Goal: Task Accomplishment & Management: Manage account settings

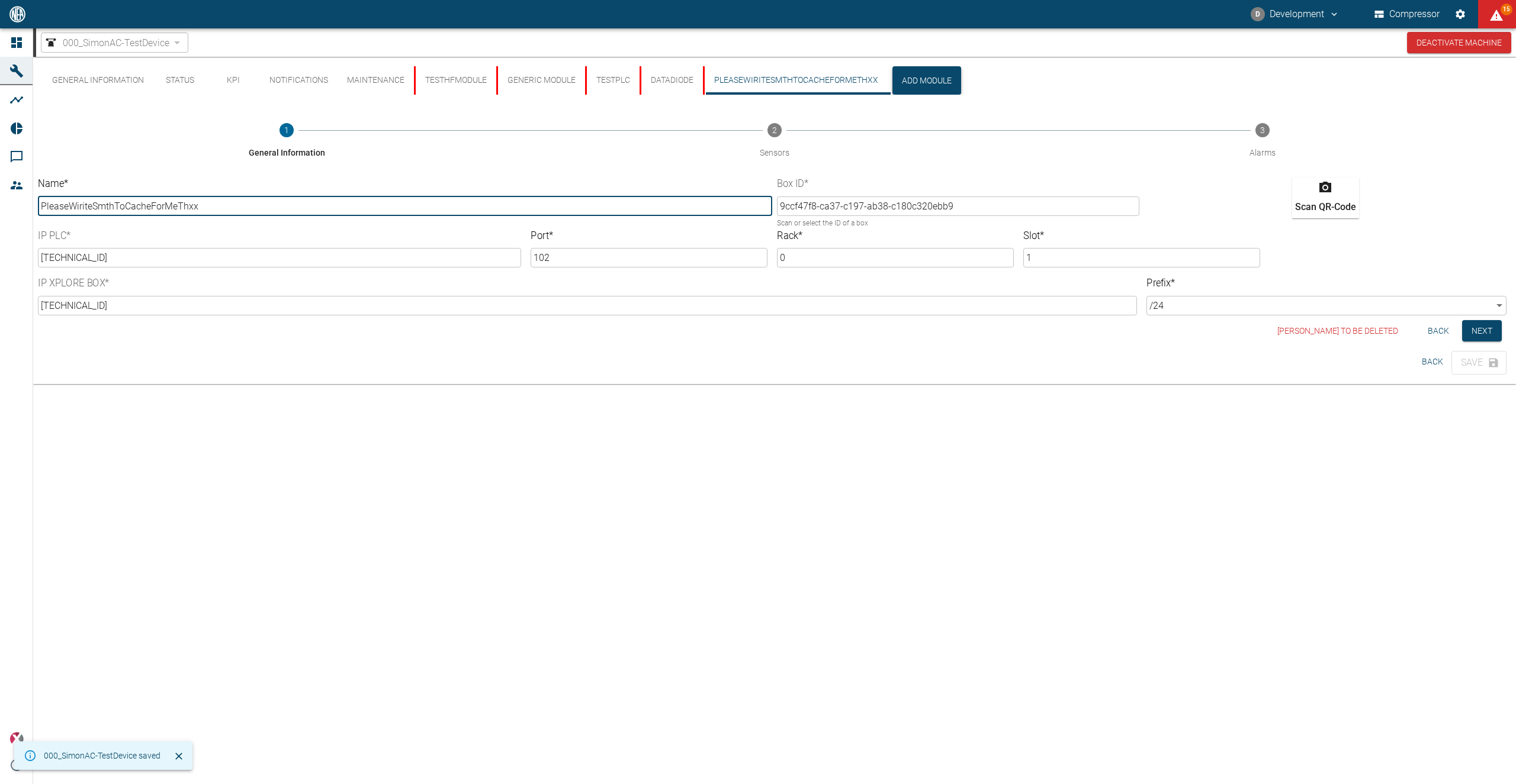
click at [904, 79] on button "Add Module" at bounding box center [926, 80] width 68 height 28
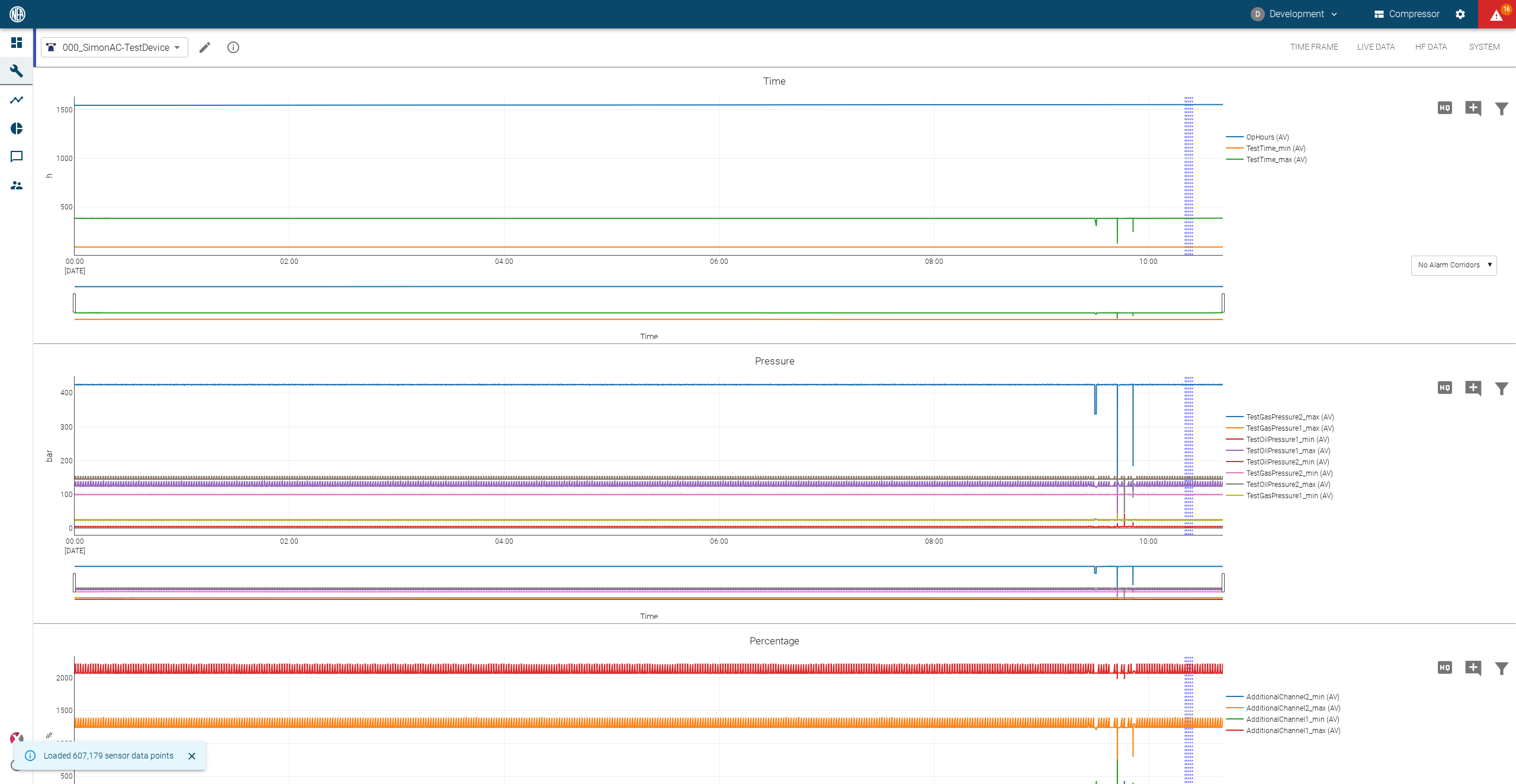
click at [201, 46] on icon "Edit machine" at bounding box center [204, 47] width 14 height 14
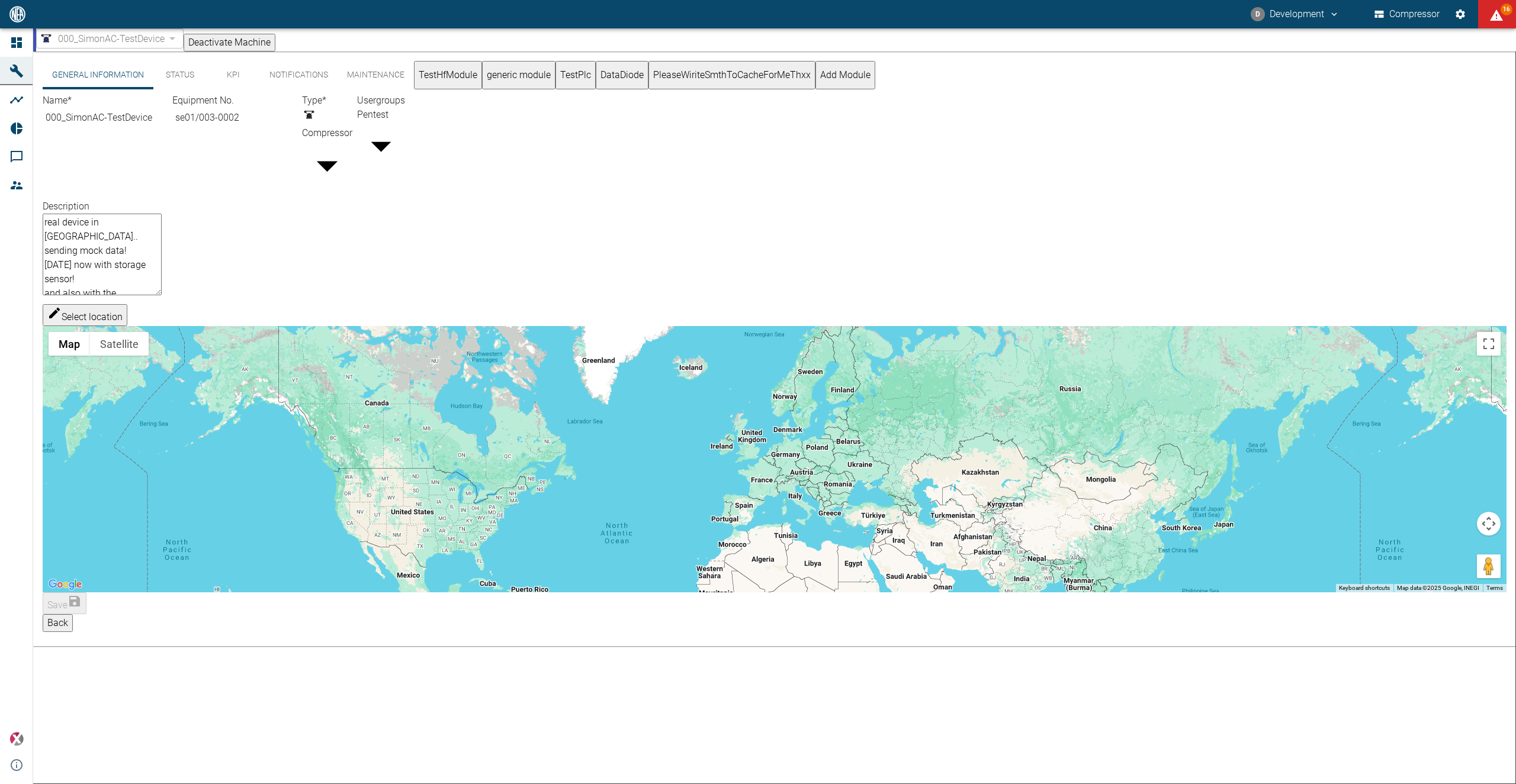
click at [875, 82] on button "Add Module" at bounding box center [845, 75] width 60 height 28
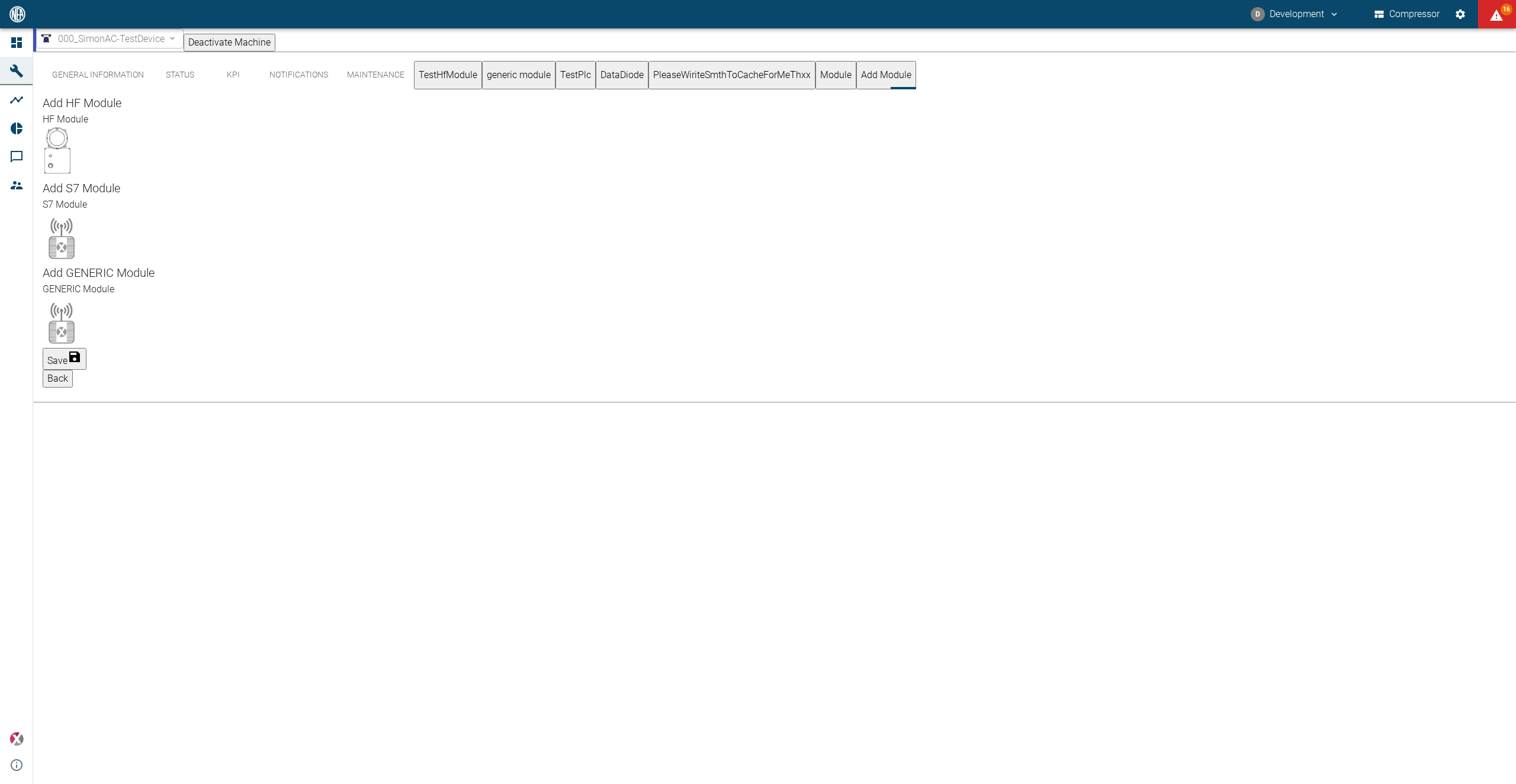
click at [916, 83] on div "General Information Status KPI Notifications Maintenance TestHfModule generic m…" at bounding box center [480, 75] width 873 height 28
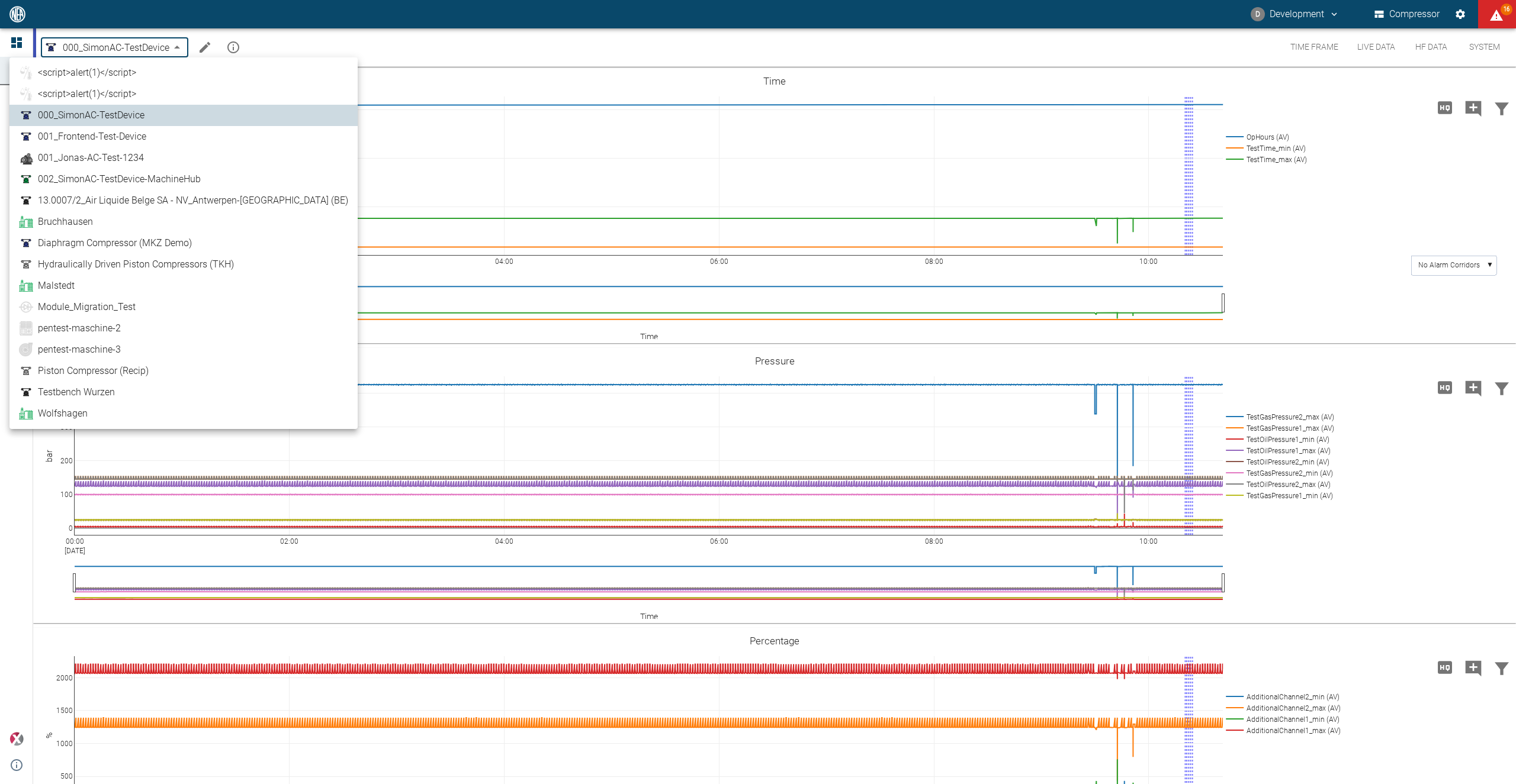
click at [205, 43] on div at bounding box center [758, 392] width 1516 height 784
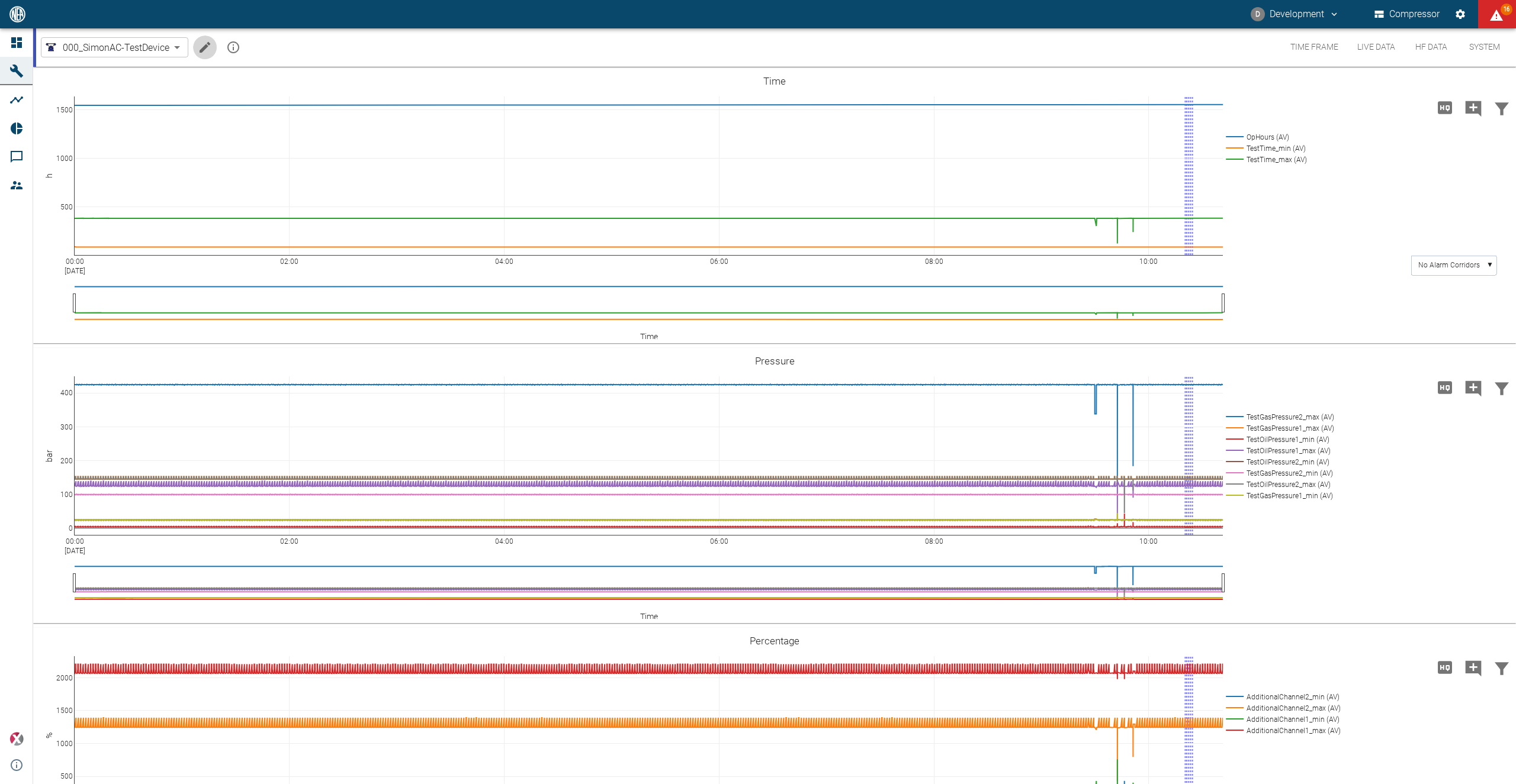
click at [205, 43] on icon "Edit machine" at bounding box center [204, 47] width 14 height 14
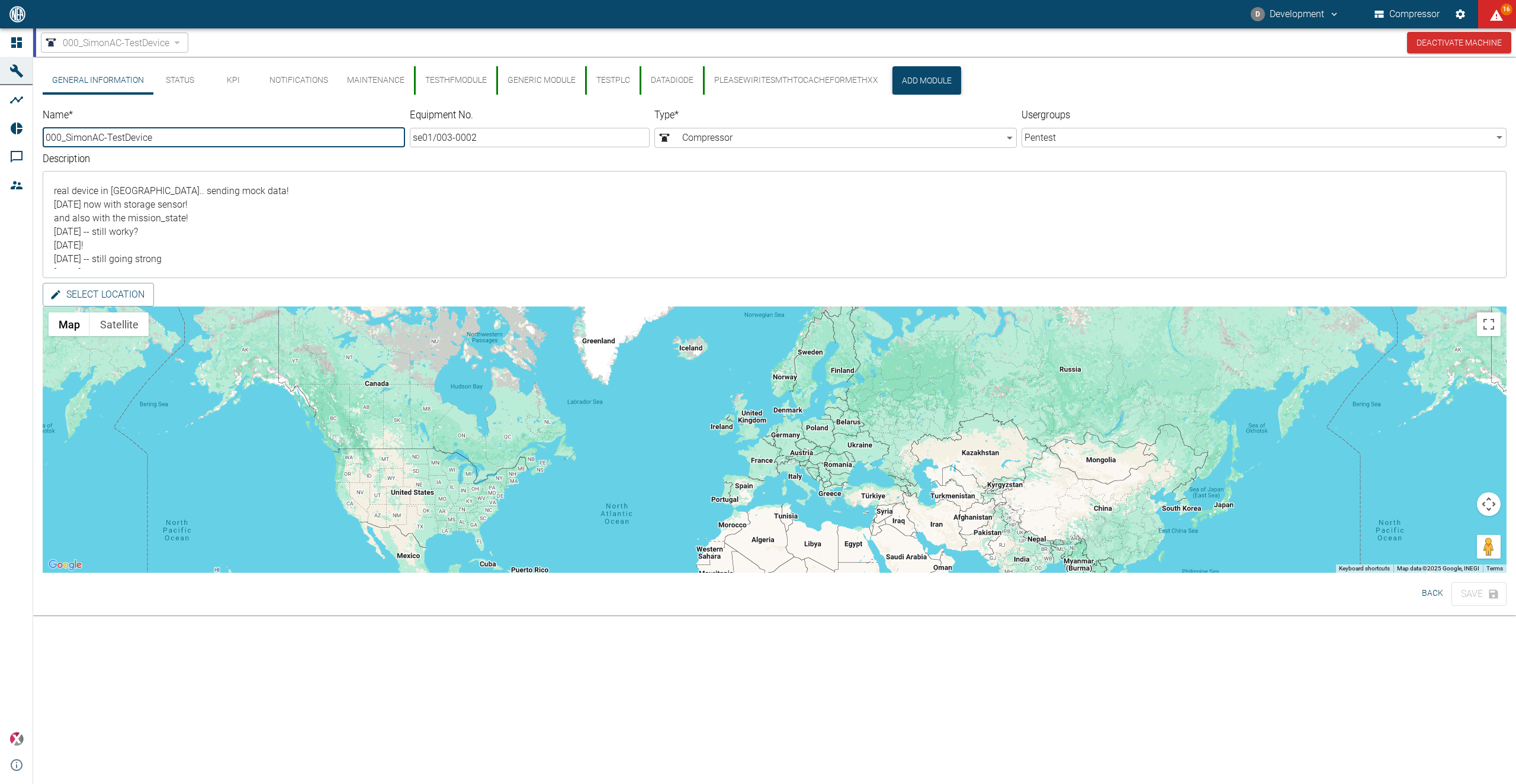
click at [916, 77] on button "Add Module" at bounding box center [926, 80] width 68 height 28
